Goal: Task Accomplishment & Management: Complete application form

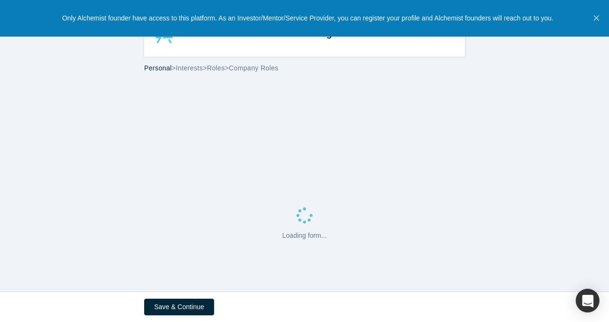
select select "GB"
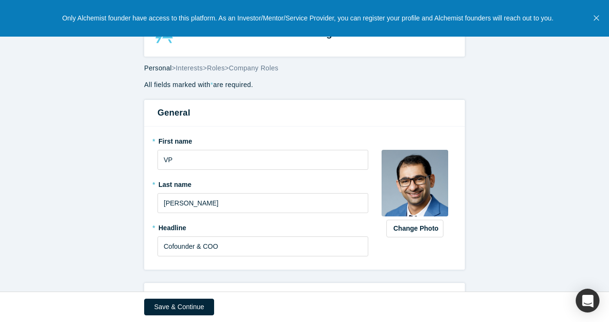
click at [595, 17] on icon "Close" at bounding box center [596, 18] width 5 height 9
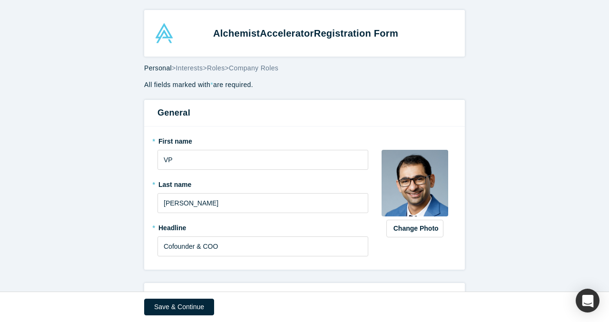
click at [266, 35] on span "Accelerator" at bounding box center [287, 33] width 54 height 10
click at [165, 69] on span "Personal" at bounding box center [158, 68] width 28 height 8
click at [188, 70] on span "Interests" at bounding box center [189, 68] width 27 height 8
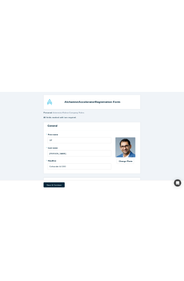
select select "GB"
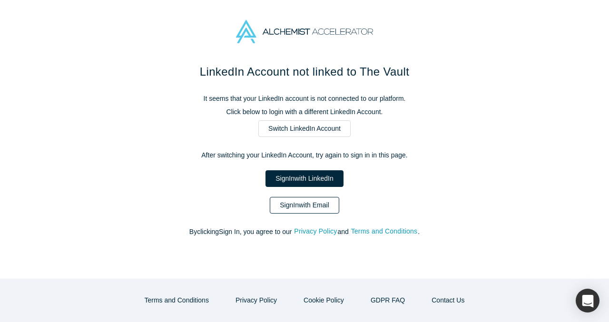
click at [310, 205] on link "Sign In with Email" at bounding box center [305, 205] width 70 height 17
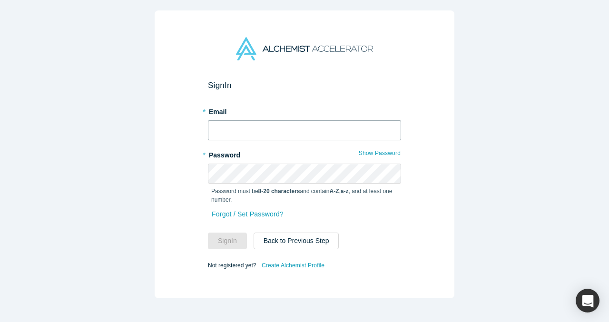
click at [278, 130] on input "text" at bounding box center [304, 130] width 193 height 20
type input "[EMAIL_ADDRESS]"
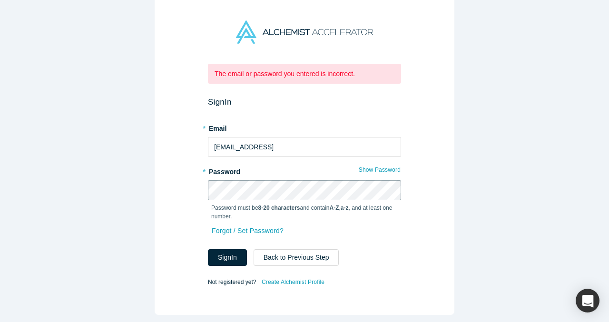
click at [0, 322] on com-1password-button at bounding box center [0, 322] width 0 height 0
click at [369, 235] on div "Forgot / Set Password?" at bounding box center [304, 236] width 193 height 25
click at [234, 252] on button "Sign In" at bounding box center [227, 258] width 39 height 17
click at [259, 233] on link "Forgot / Set Password?" at bounding box center [247, 231] width 73 height 17
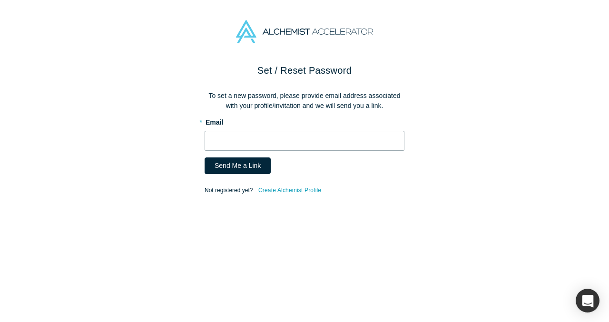
click at [270, 138] on input "text" at bounding box center [305, 141] width 200 height 20
type input "[EMAIL_ADDRESS]"
click at [248, 165] on button "Send Me a Link" at bounding box center [238, 166] width 66 height 17
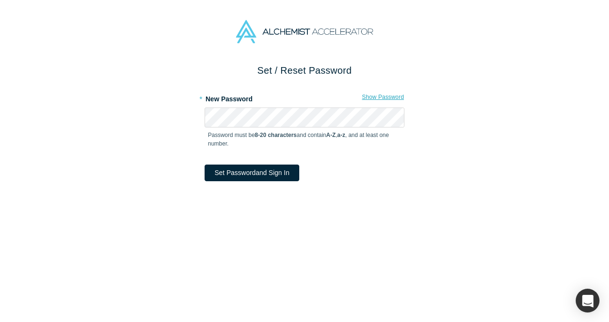
click at [381, 97] on button "Show Password" at bounding box center [383, 97] width 43 height 12
click at [193, 114] on div "Set / Reset Password * New Password Hide Password Password must be 8-20 charact…" at bounding box center [304, 192] width 609 height 259
click at [246, 172] on button "Set Password and Sign In" at bounding box center [252, 173] width 95 height 17
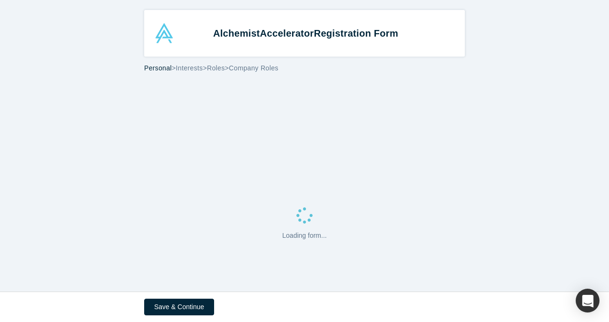
select select "GB"
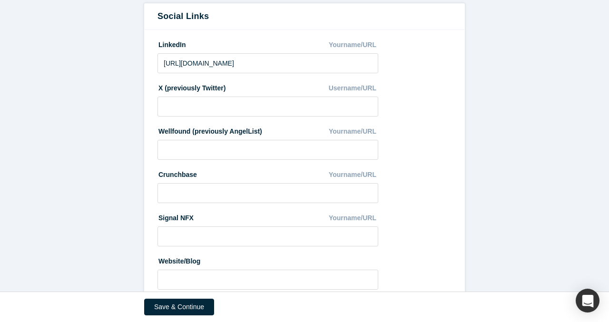
scroll to position [543, 0]
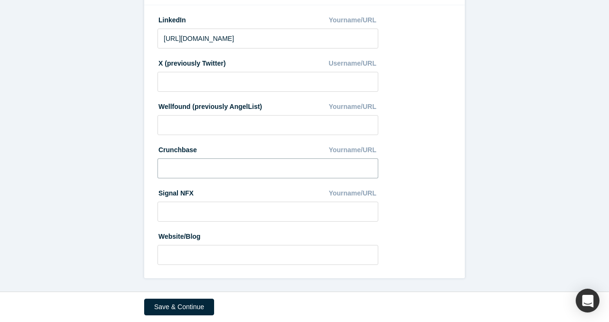
click at [298, 163] on input at bounding box center [268, 169] width 221 height 20
paste input "https://www.crunchbase.com/person/virender-pratap-singh"
type input "https://www.crunchbase.com/person/virender-pratap-singh"
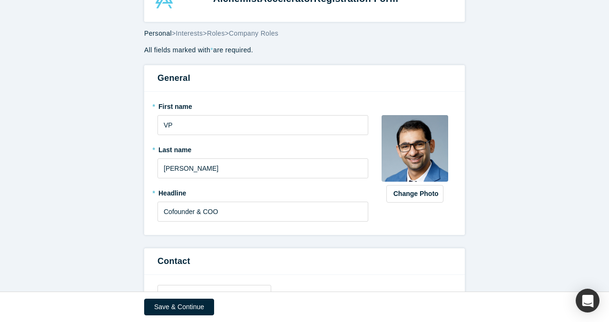
scroll to position [0, 0]
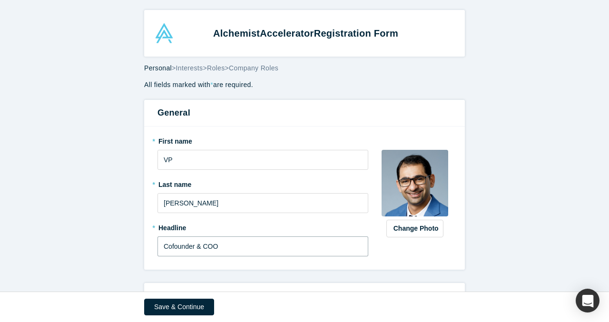
click at [238, 251] on input "Cofounder & COO" at bounding box center [263, 247] width 211 height 20
click at [225, 247] on input "Cofounder & COO @VerbaFlo" at bounding box center [263, 247] width 211 height 20
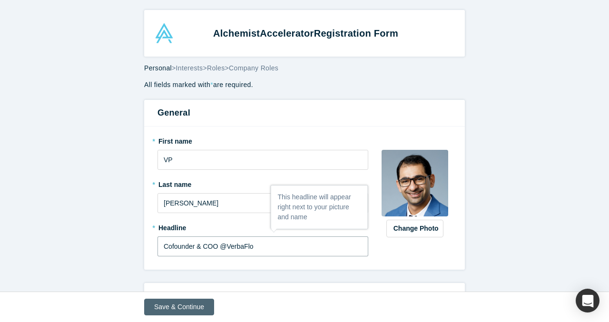
type input "Cofounder & COO @VerbaFlo"
click at [173, 308] on button "Save & Continue" at bounding box center [179, 307] width 70 height 17
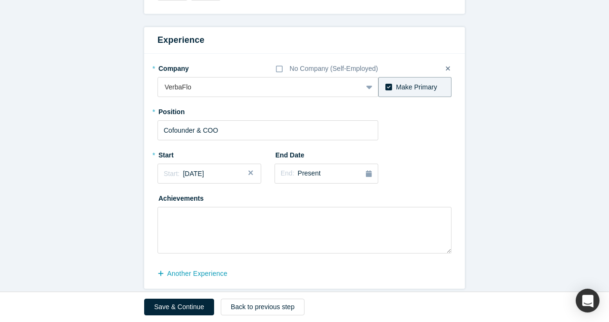
scroll to position [526, 0]
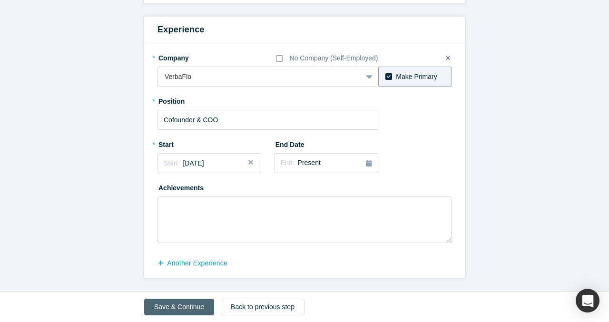
click at [187, 306] on button "Save & Continue" at bounding box center [179, 307] width 70 height 17
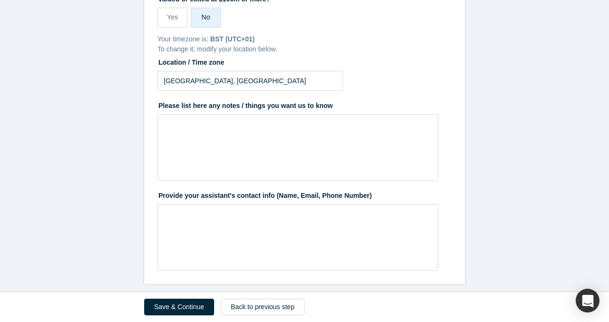
scroll to position [188, 0]
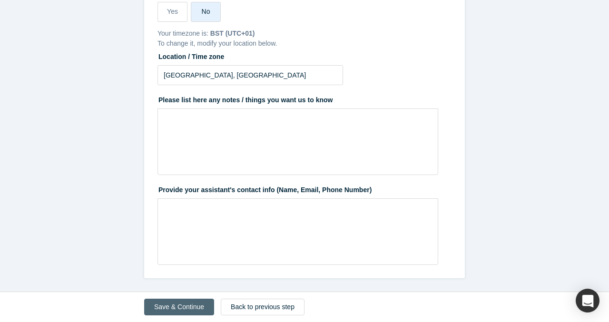
click at [186, 308] on button "Save & Continue" at bounding box center [179, 307] width 70 height 17
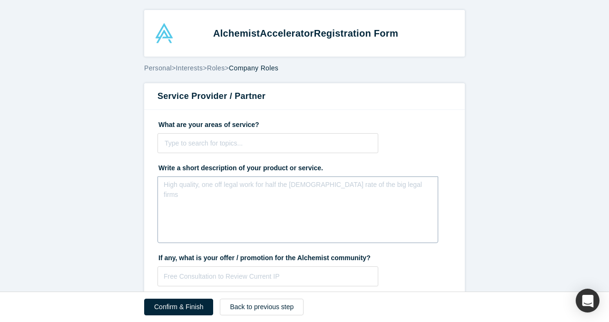
scroll to position [65, 0]
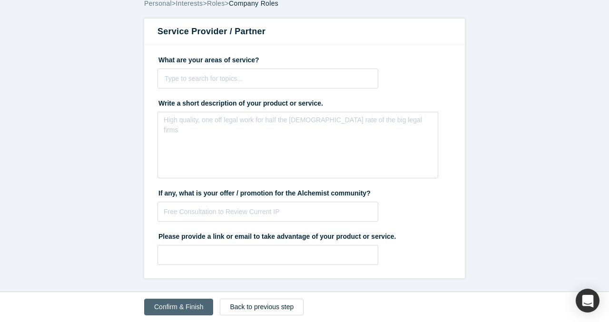
click at [190, 305] on button "Confirm & Finish" at bounding box center [178, 307] width 69 height 17
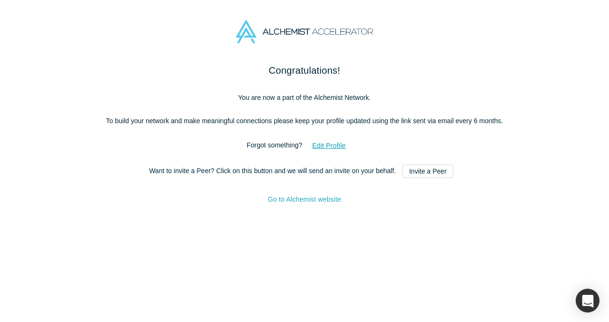
click at [307, 203] on link "Go to Alchemist website" at bounding box center [304, 200] width 73 height 8
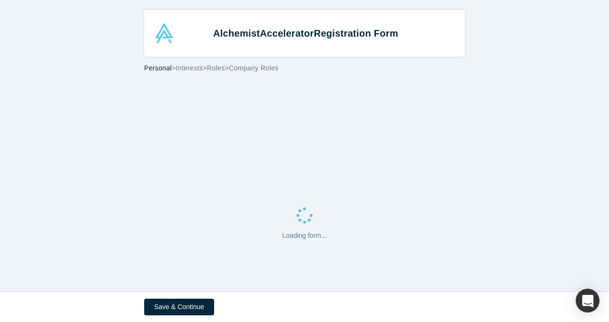
select select "GB"
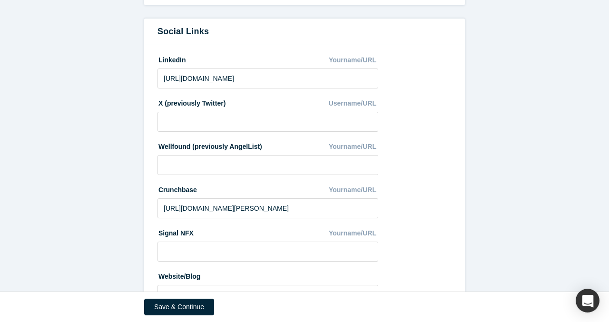
scroll to position [543, 0]
